Goal: Communication & Community: Answer question/provide support

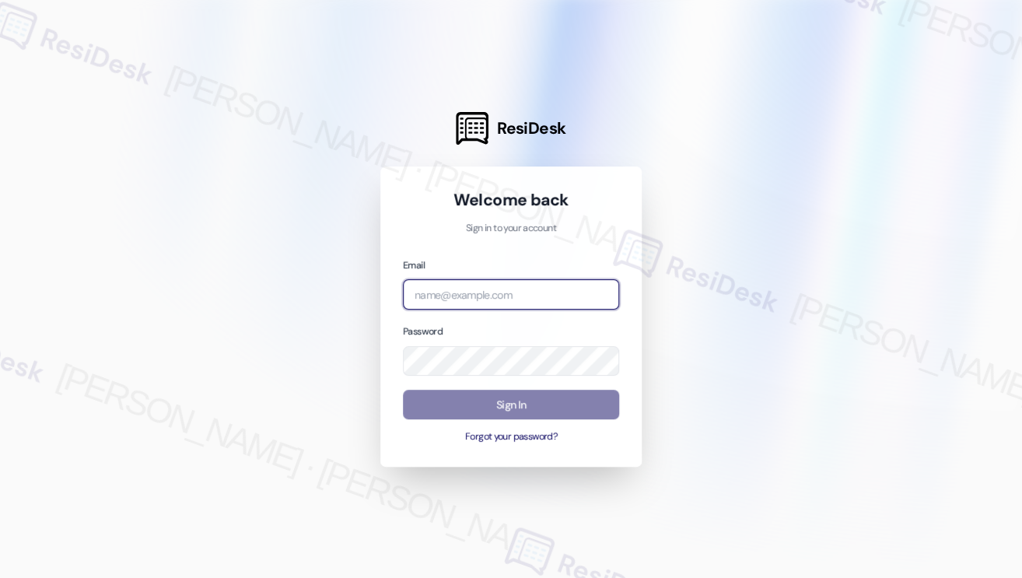
click at [489, 296] on input "email" at bounding box center [511, 294] width 216 height 30
type input "[EMAIL_ADDRESS][PERSON_NAME][PERSON_NAME][DOMAIN_NAME]"
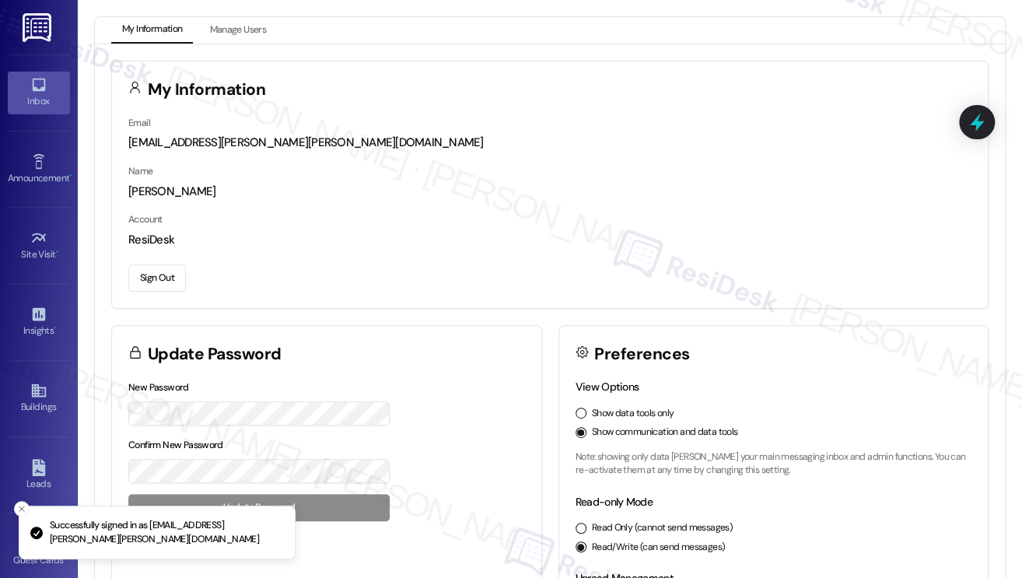
click at [40, 96] on div "Inbox" at bounding box center [39, 101] width 78 height 16
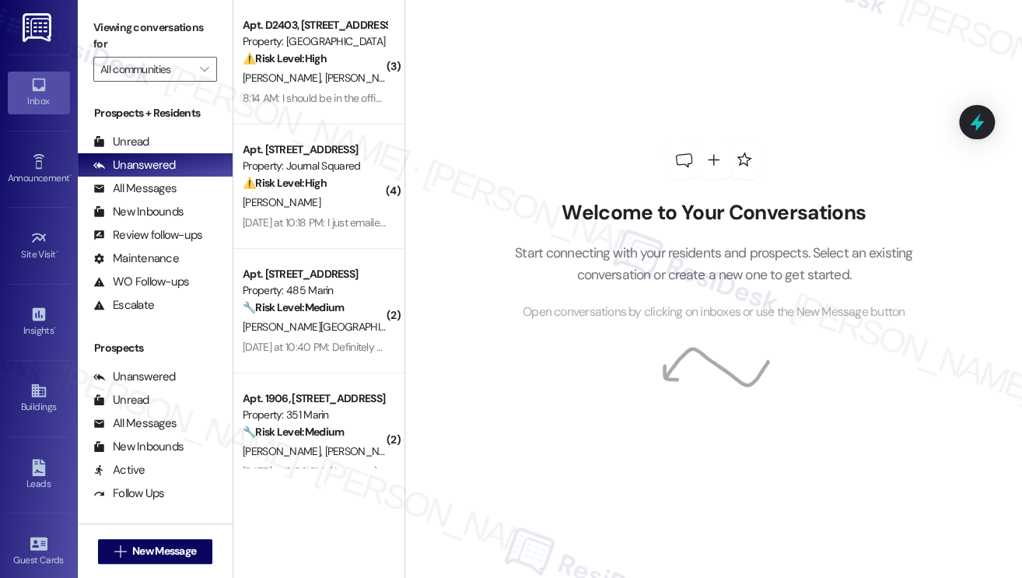
click at [126, 19] on label "Viewing conversations for" at bounding box center [155, 36] width 124 height 41
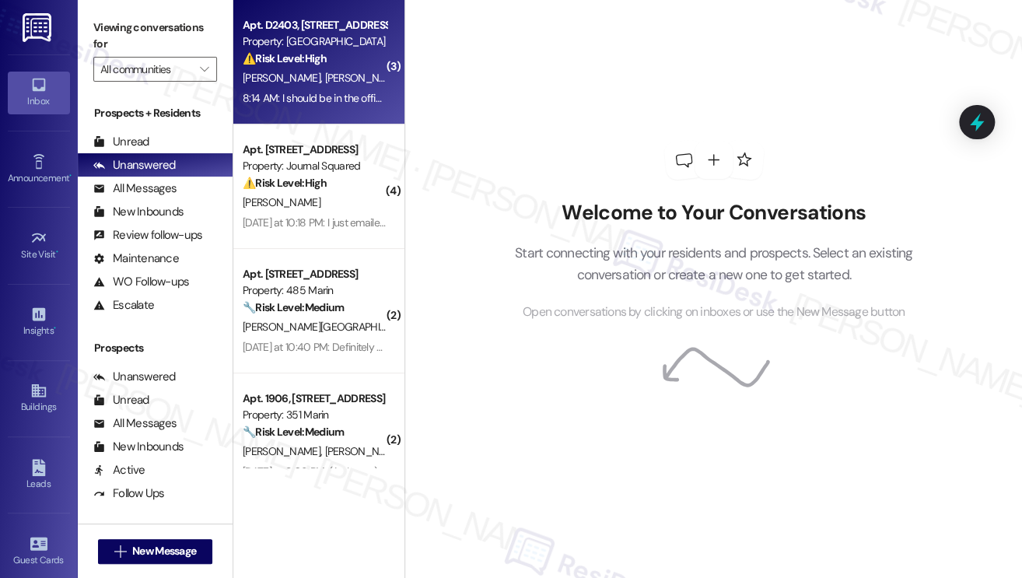
click at [338, 57] on div "⚠️ Risk Level: High The resident is inquiring about missing rent deductions and…" at bounding box center [315, 59] width 144 height 16
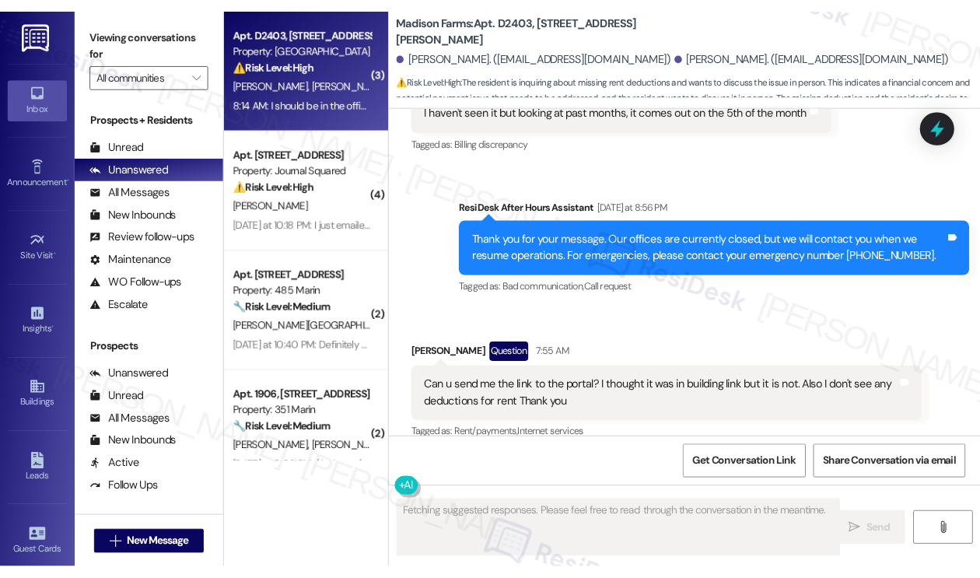
scroll to position [4609, 0]
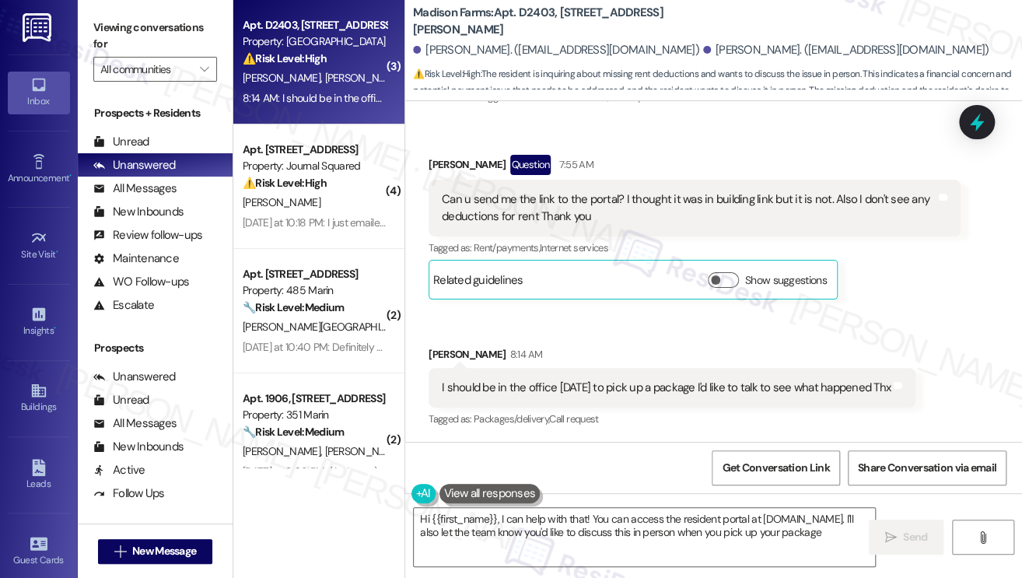
type textarea "Hi {{first_name}}, I can help with that! You can access the resident portal at …"
click at [112, 14] on div "Viewing conversations for All communities " at bounding box center [155, 48] width 155 height 97
drag, startPoint x: 137, startPoint y: 34, endPoint x: 171, endPoint y: 51, distance: 37.9
click at [137, 34] on label "Viewing conversations for" at bounding box center [155, 36] width 124 height 41
click at [680, 532] on textarea "Hi {{first_name}}, I can help with that! You can access the resident portal at …" at bounding box center [644, 537] width 461 height 58
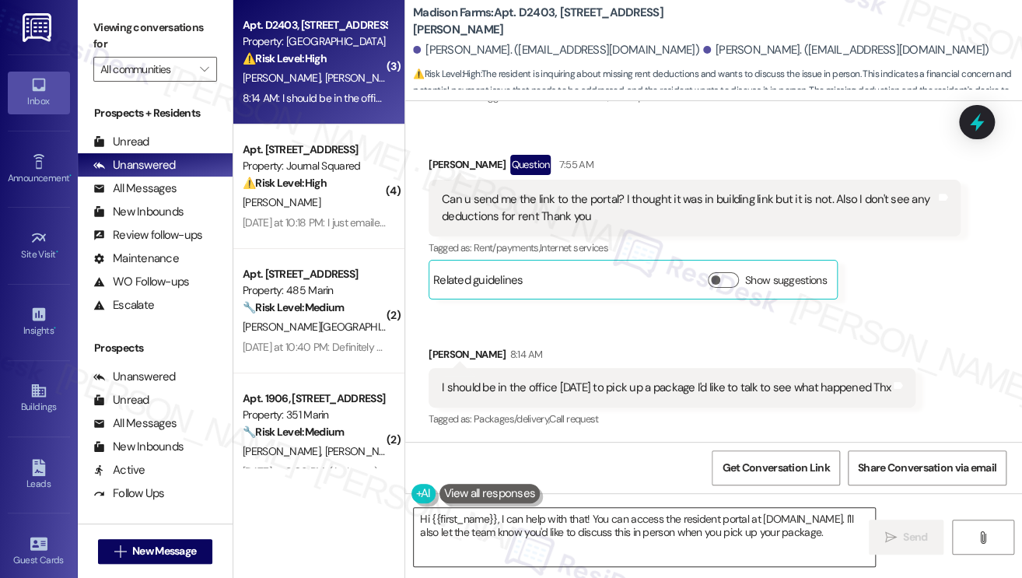
click at [680, 532] on textarea "Hi {{first_name}}, I can help with that! You can access the resident portal at …" at bounding box center [644, 537] width 461 height 58
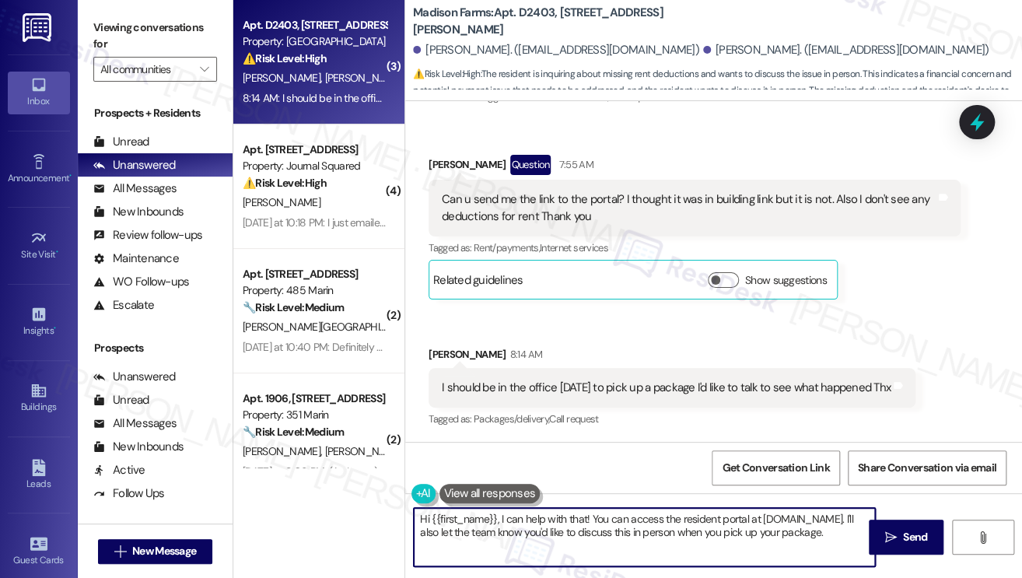
click at [680, 532] on textarea "Hi {{first_name}}, I can help with that! You can access the resident portal at …" at bounding box center [644, 537] width 461 height 58
click at [660, 537] on textarea "Hi {{first_name}}, I can help with that! You can access the resident portal at …" at bounding box center [644, 537] width 461 height 58
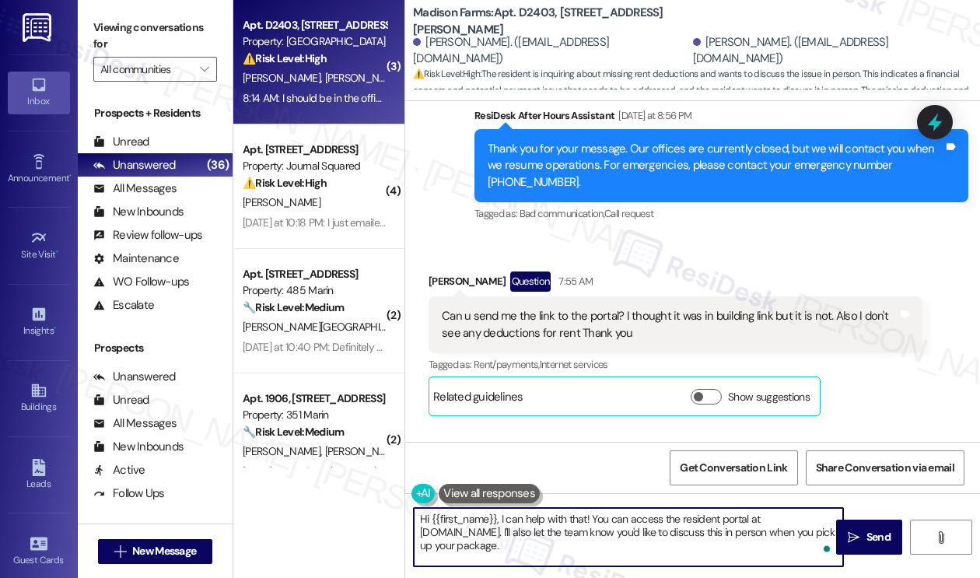
scroll to position [4709, 0]
